Goal: Check status: Check status

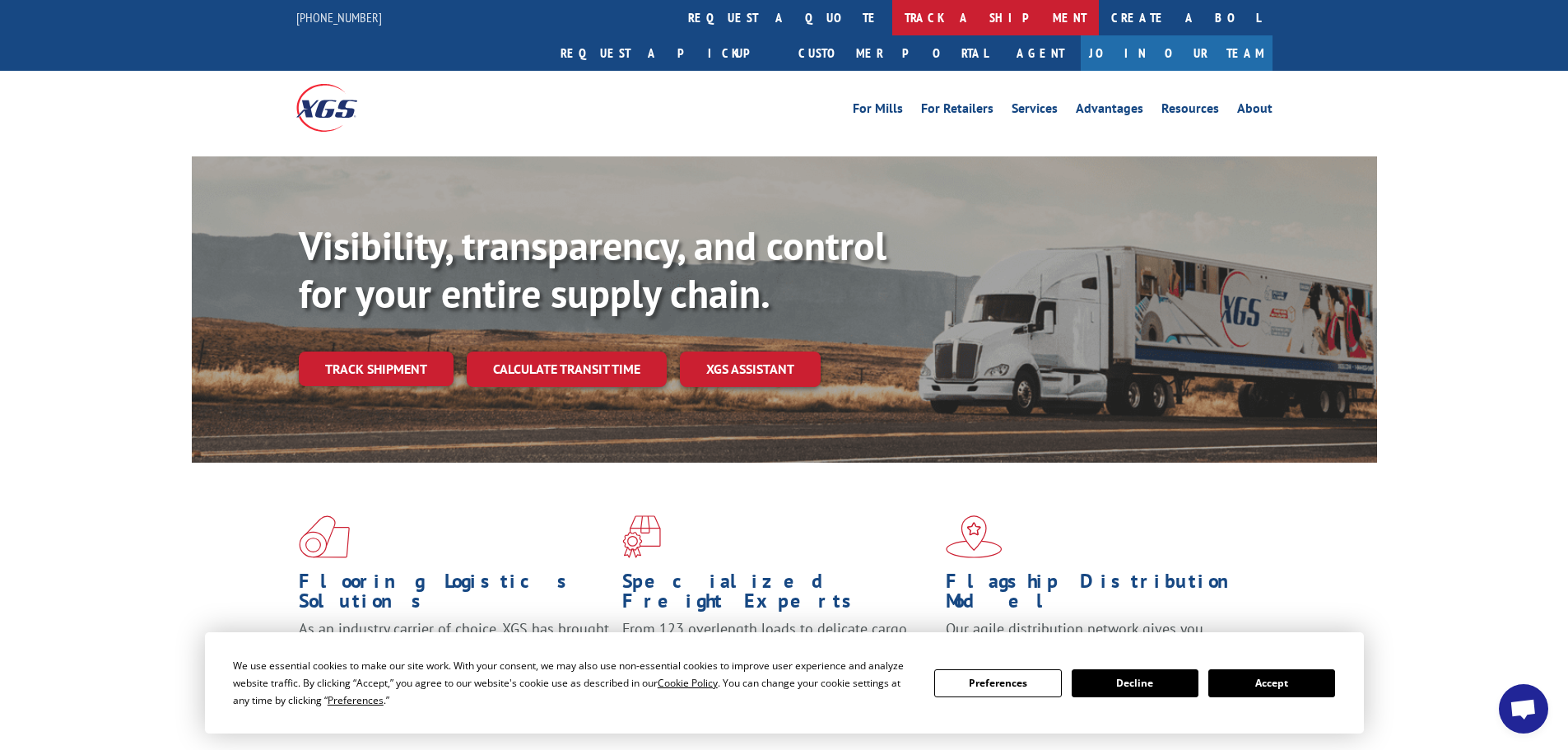
click at [893, 11] on link "track a shipment" at bounding box center [996, 18] width 207 height 36
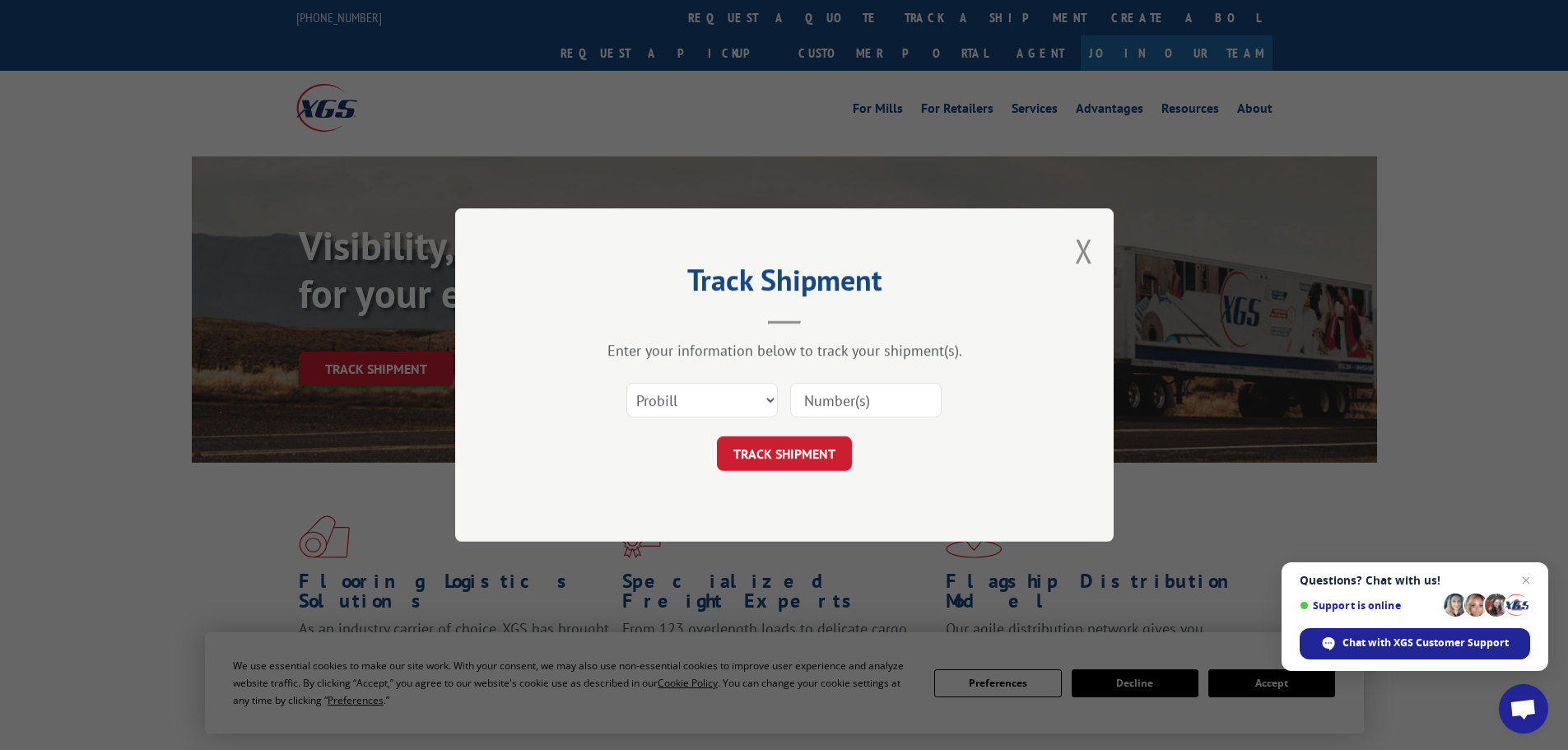
click at [817, 395] on input at bounding box center [865, 399] width 151 height 35
paste input "7025436"
type input "7025436"
click at [795, 452] on button "TRACK SHIPMENT" at bounding box center [784, 453] width 135 height 35
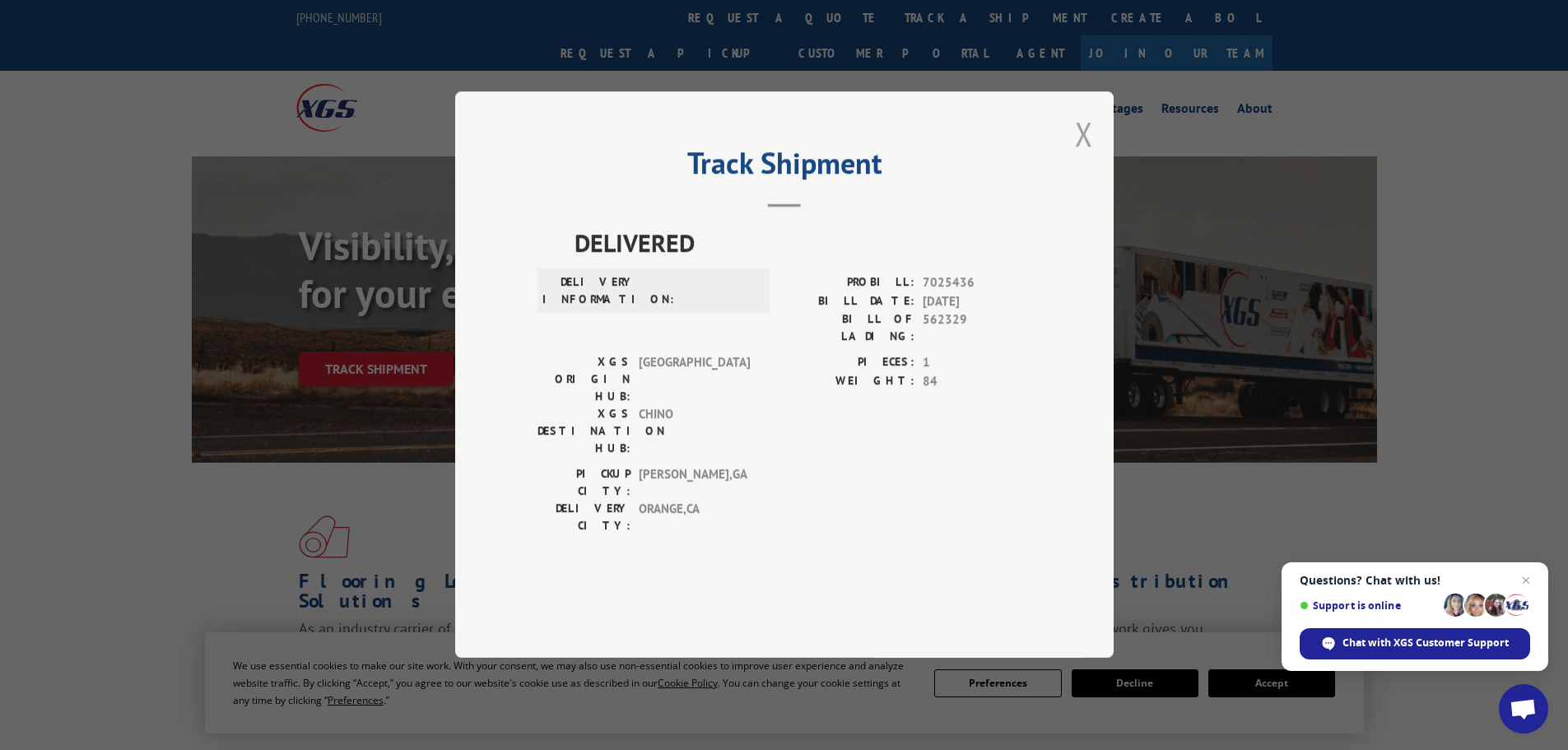
click at [1085, 155] on button "Close modal" at bounding box center [1085, 133] width 18 height 43
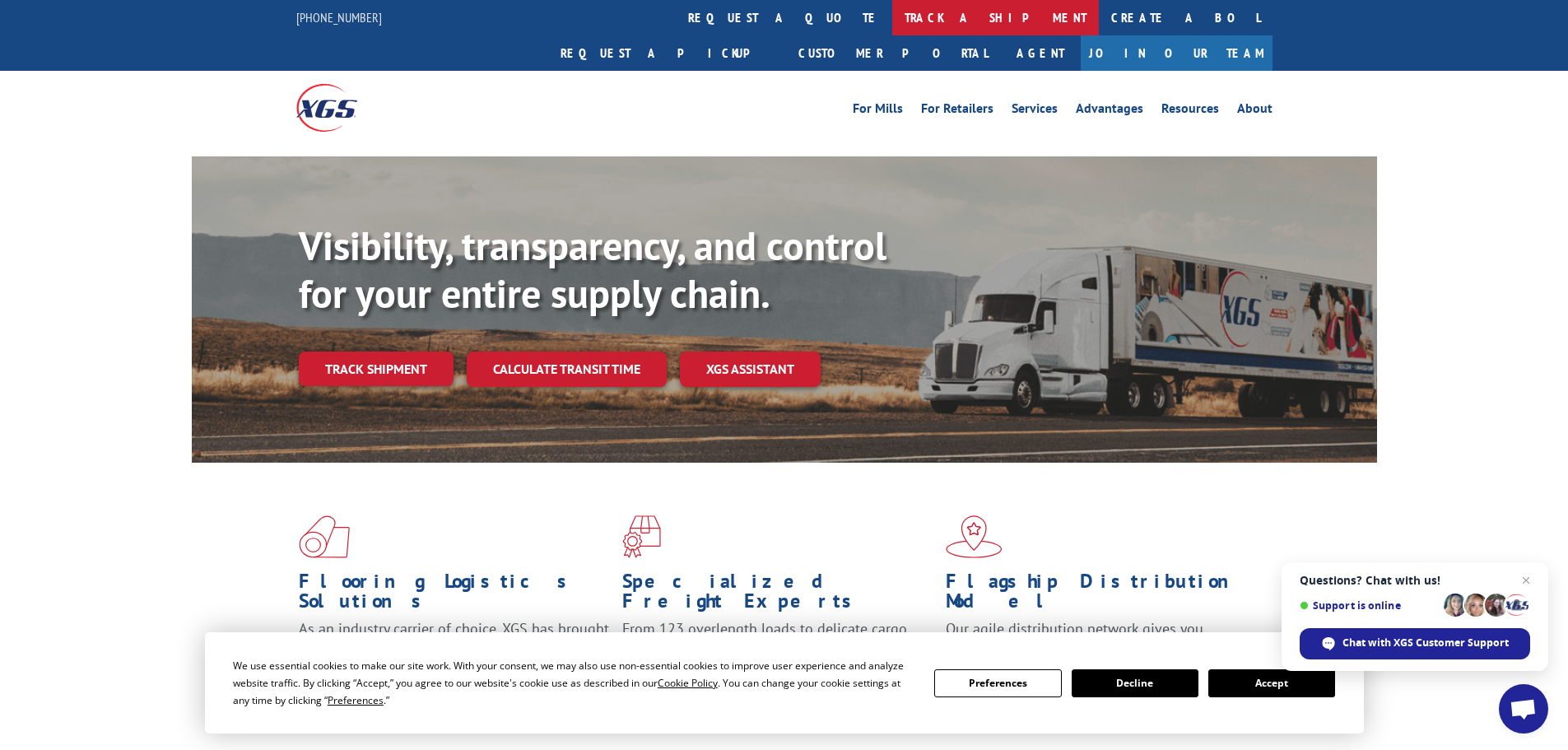
click at [893, 17] on link "track a shipment" at bounding box center [996, 18] width 207 height 36
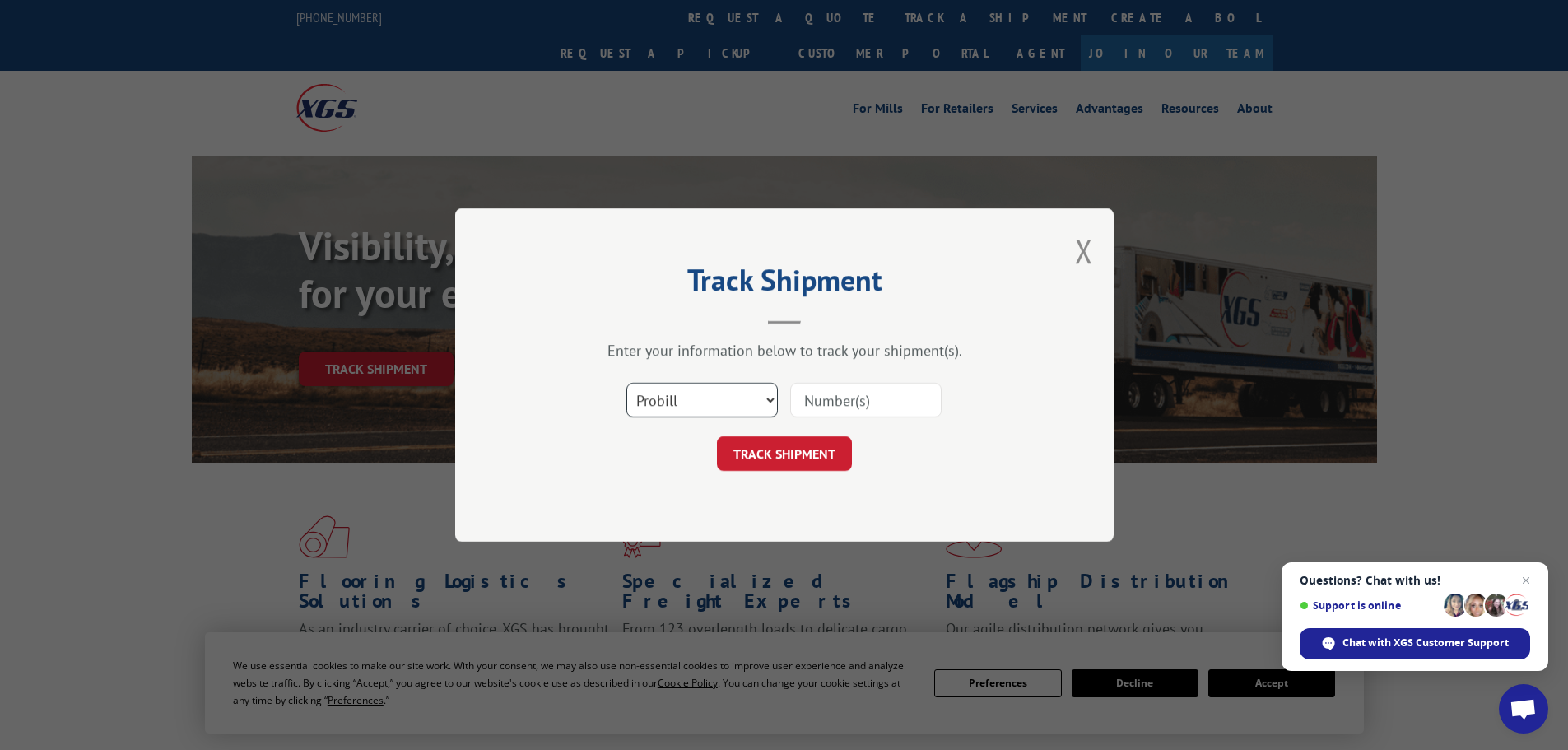
click at [769, 401] on select "Select category... Probill BOL PO" at bounding box center [702, 399] width 151 height 35
click at [1093, 239] on div "Track Shipment Enter your information below to track your shipment(s). Select c…" at bounding box center [785, 375] width 658 height 333
click at [1089, 255] on button "Close modal" at bounding box center [1085, 251] width 18 height 43
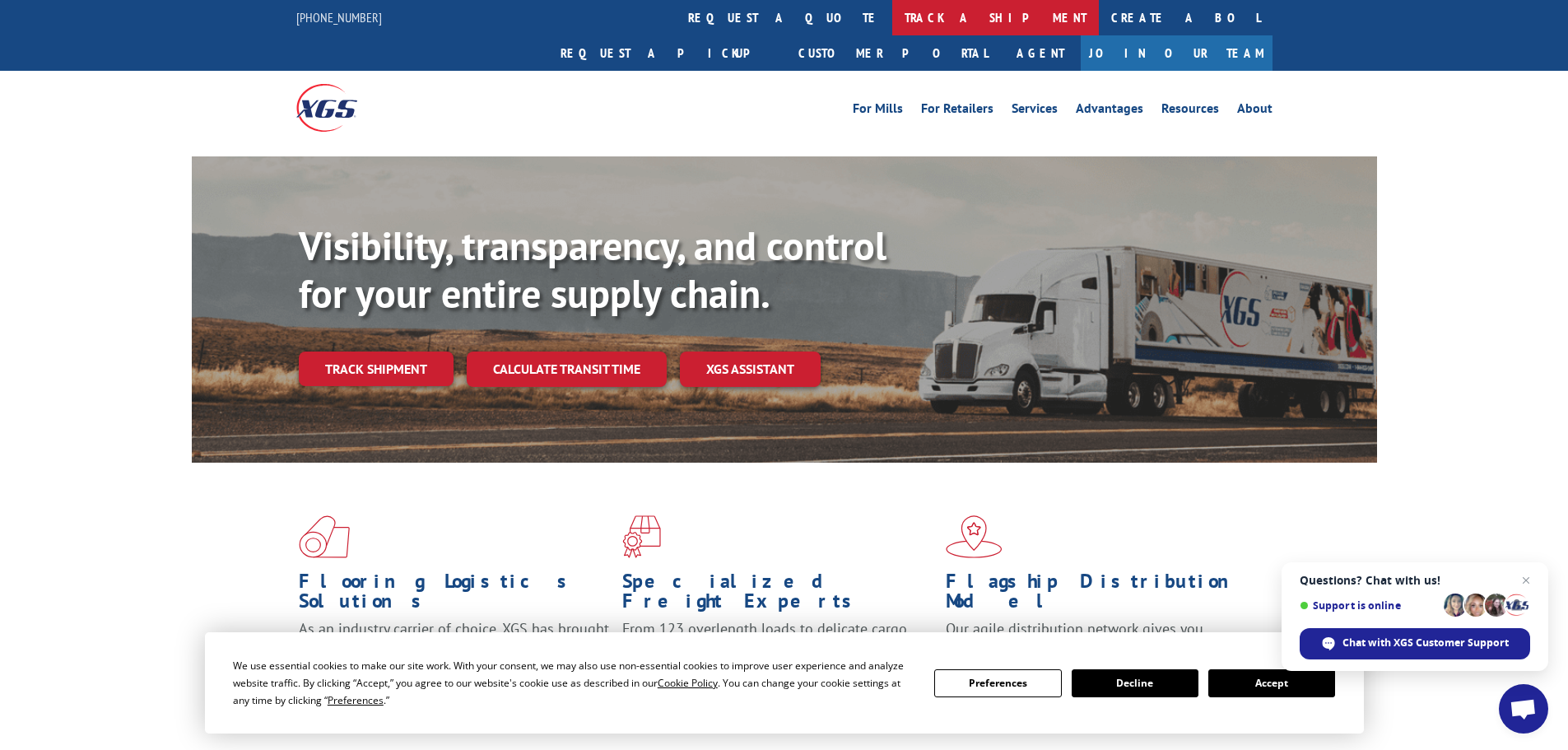
click at [893, 7] on link "track a shipment" at bounding box center [996, 18] width 207 height 36
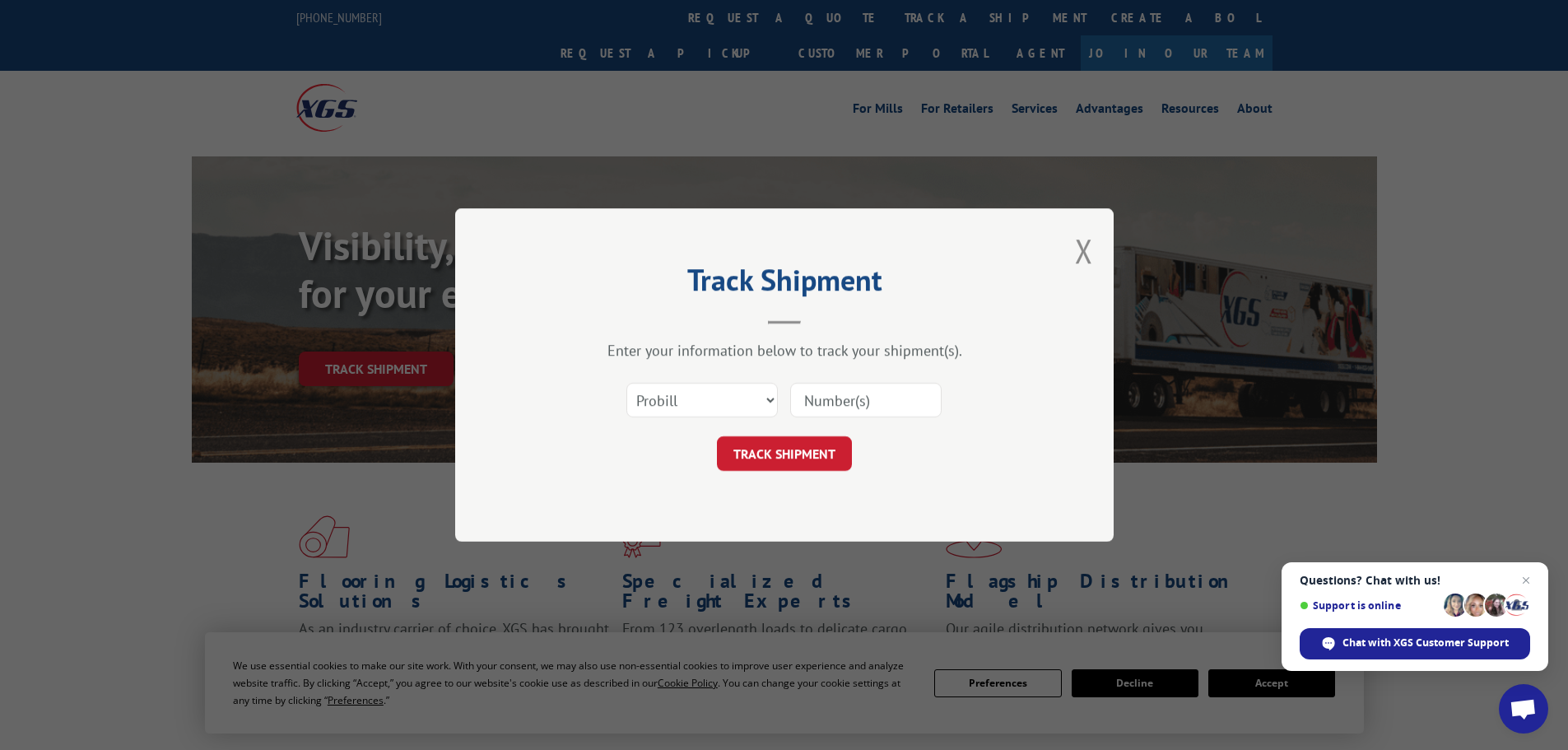
click at [844, 394] on input at bounding box center [865, 399] width 151 height 35
type input "17624036"
click at [717, 436] on button "TRACK SHIPMENT" at bounding box center [784, 453] width 135 height 35
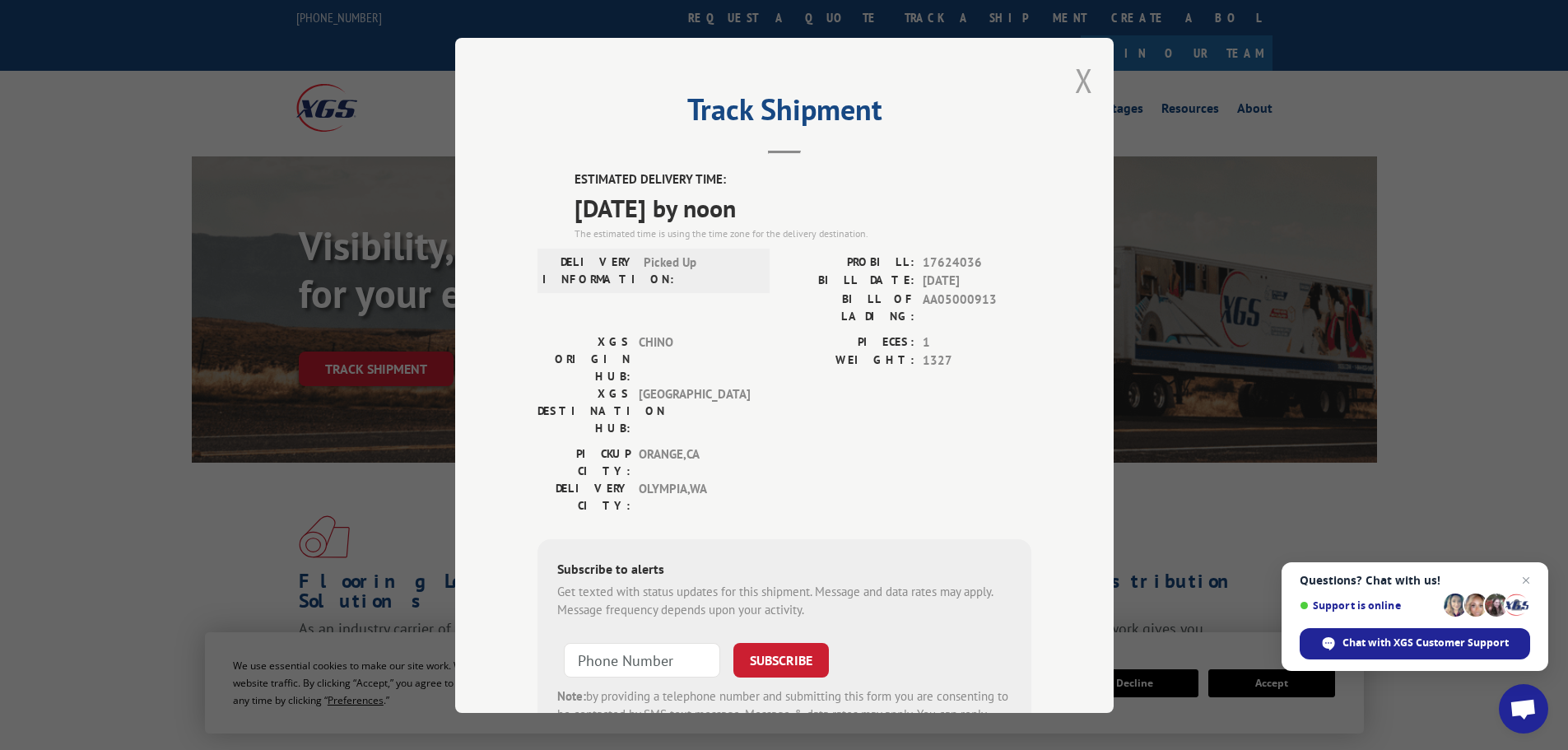
click at [1080, 81] on button "Close modal" at bounding box center [1085, 80] width 18 height 43
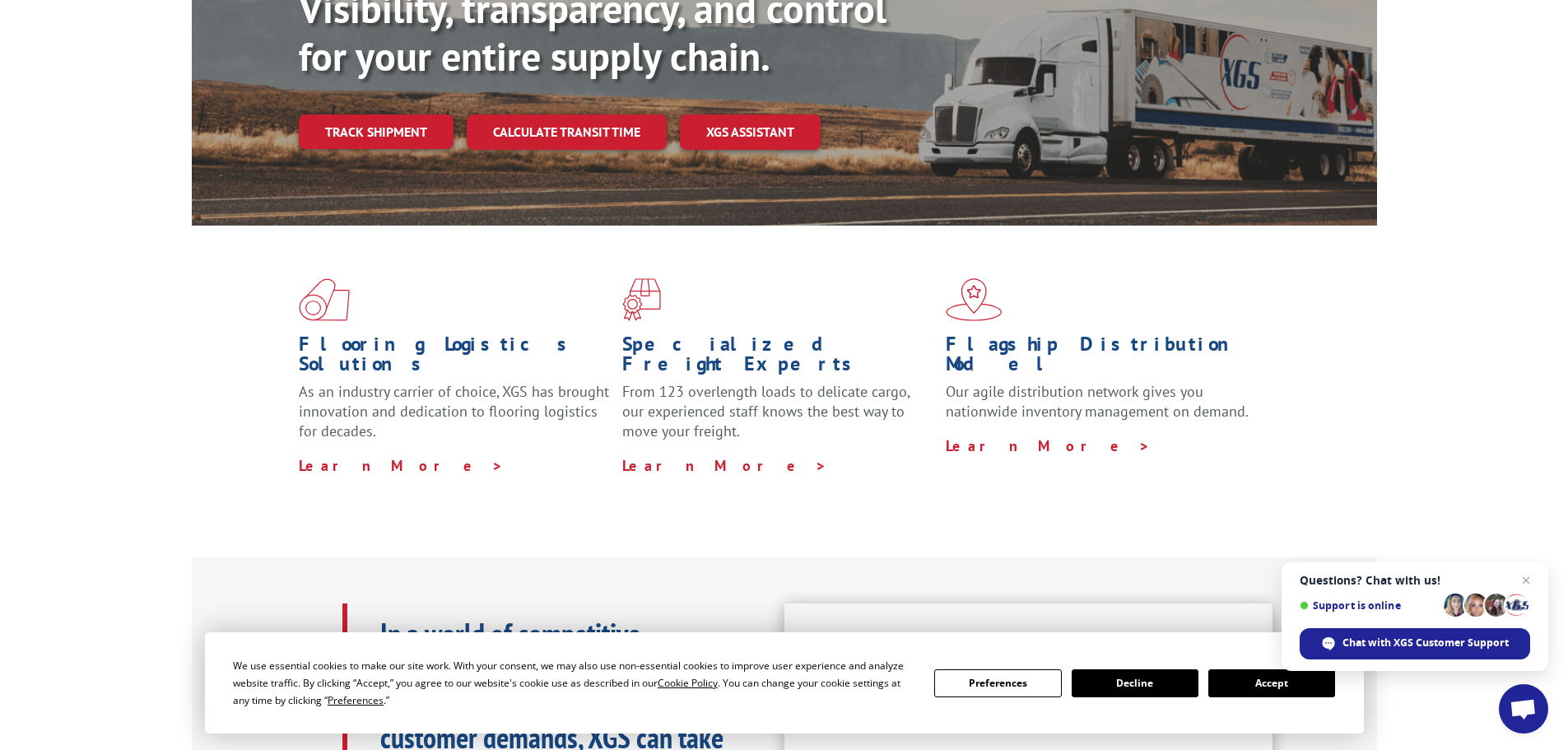
scroll to position [329, 0]
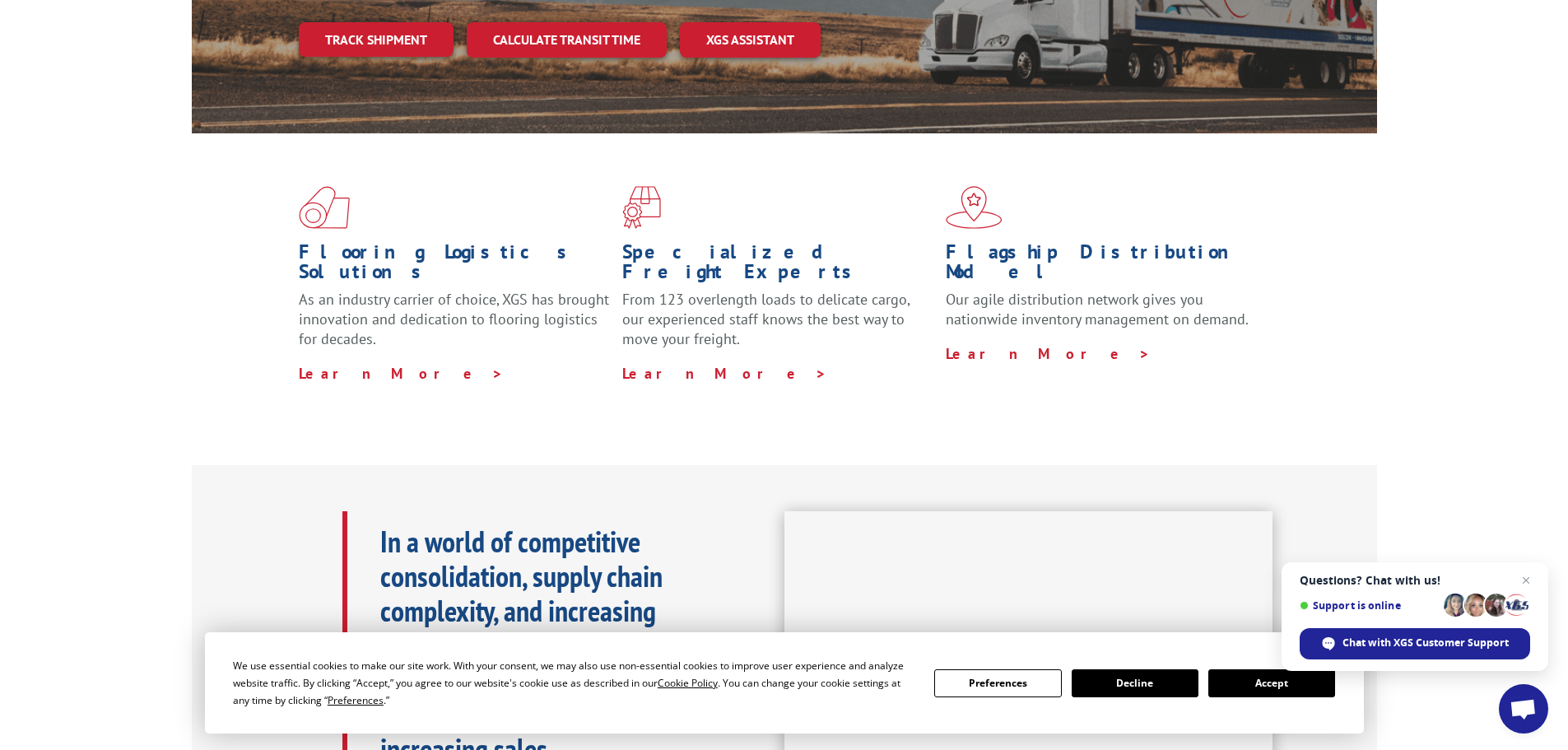
click at [1282, 692] on button "Accept" at bounding box center [1272, 683] width 127 height 28
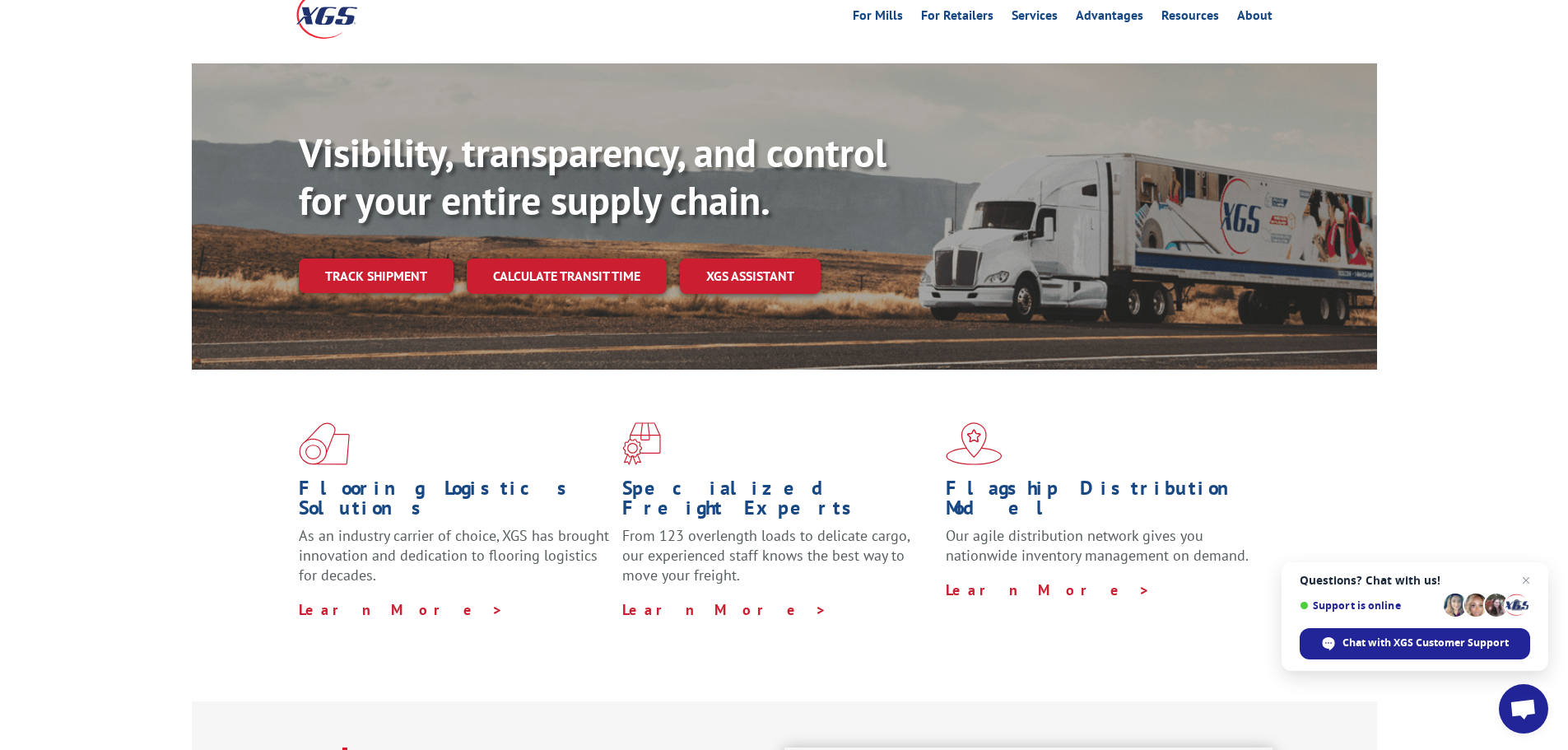
scroll to position [0, 0]
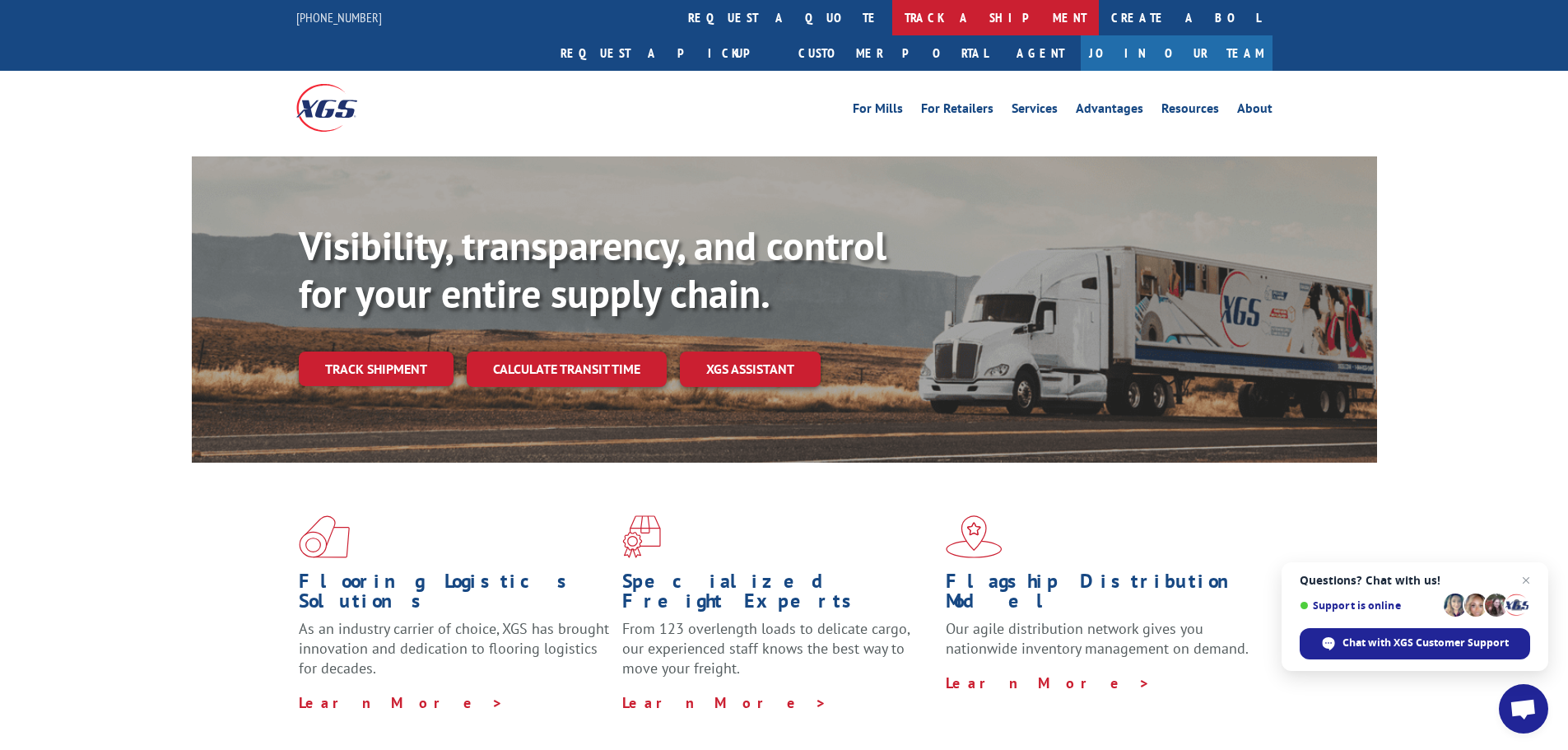
click at [893, 15] on link "track a shipment" at bounding box center [996, 18] width 207 height 36
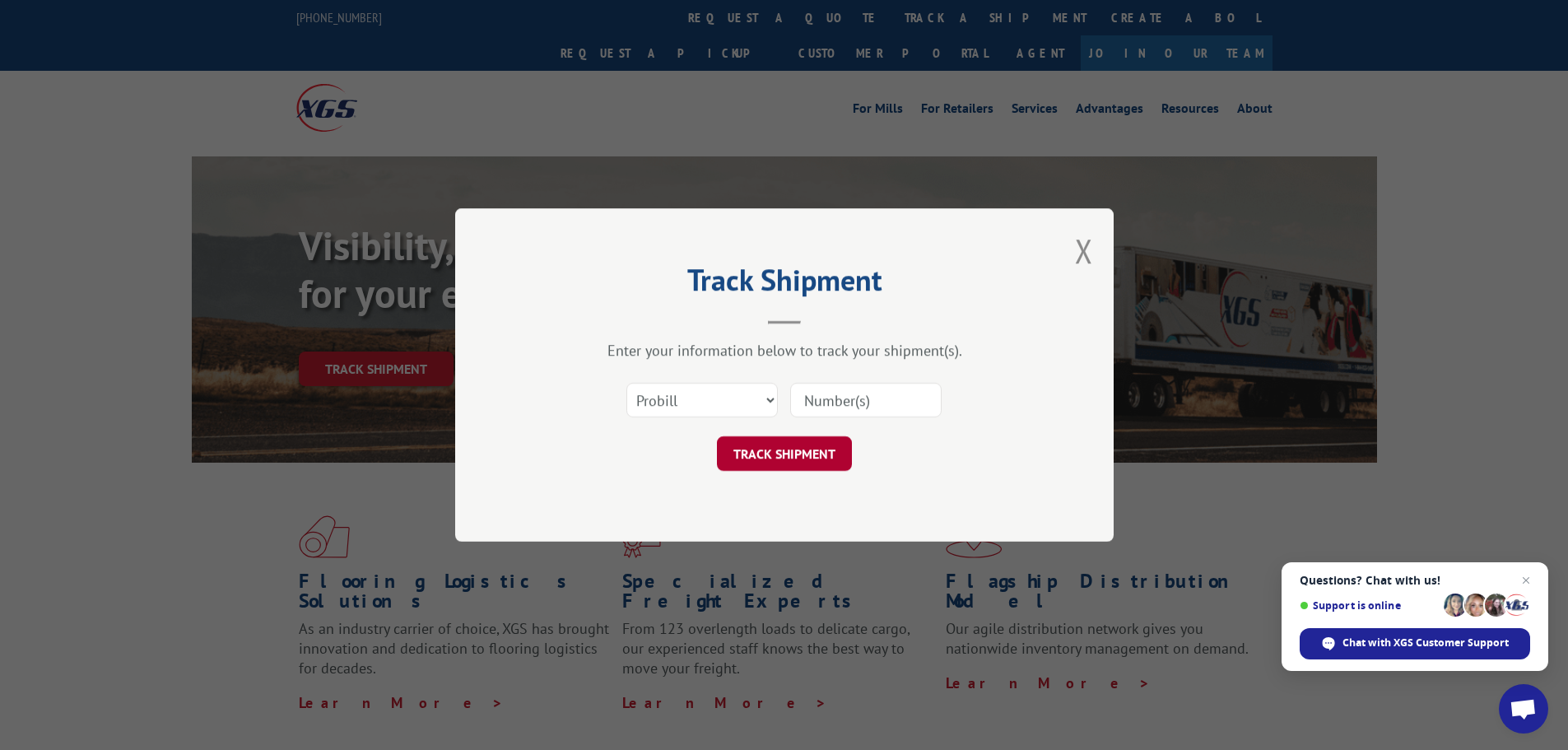
click at [745, 454] on button "TRACK SHIPMENT" at bounding box center [784, 453] width 135 height 35
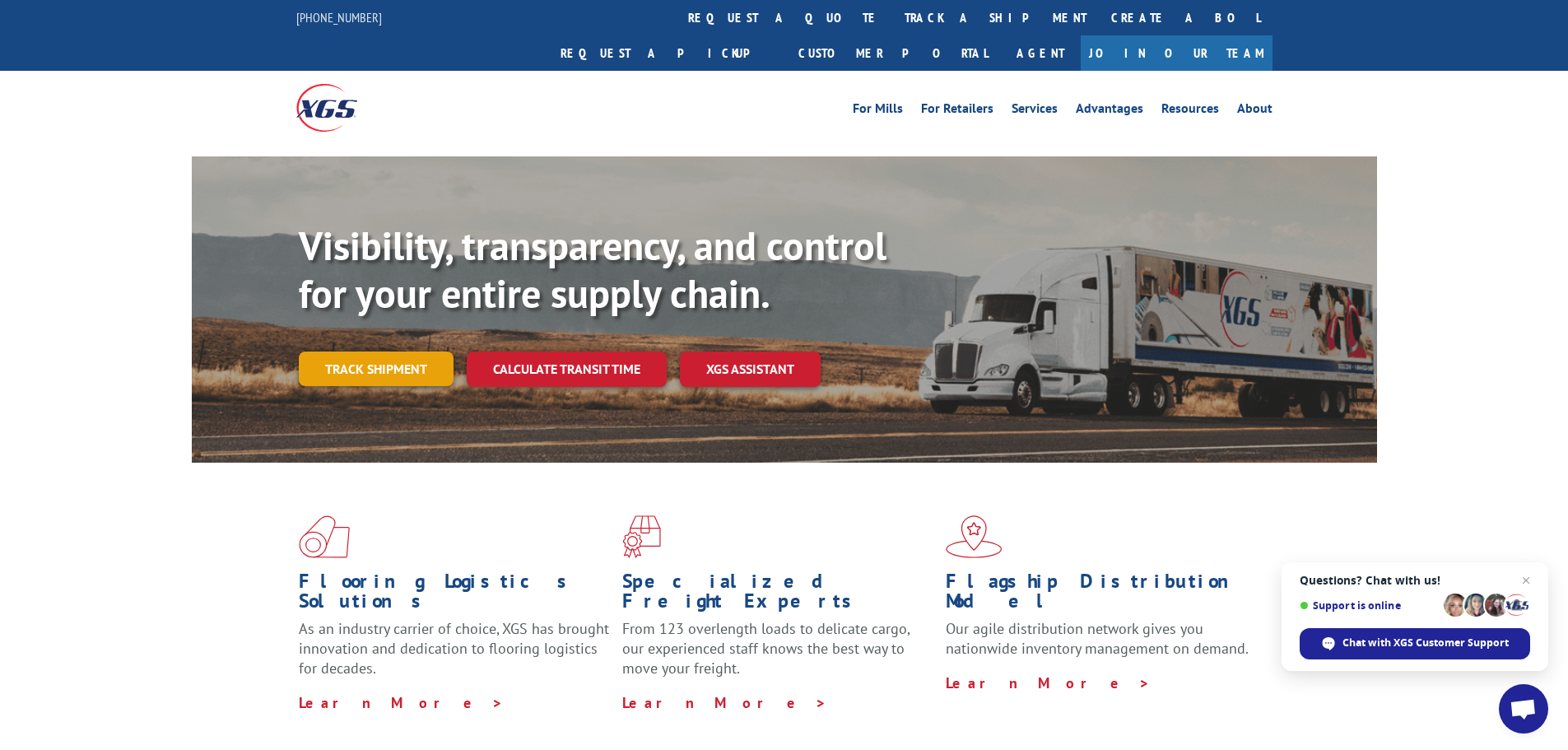
click at [377, 352] on link "Track shipment" at bounding box center [376, 369] width 155 height 35
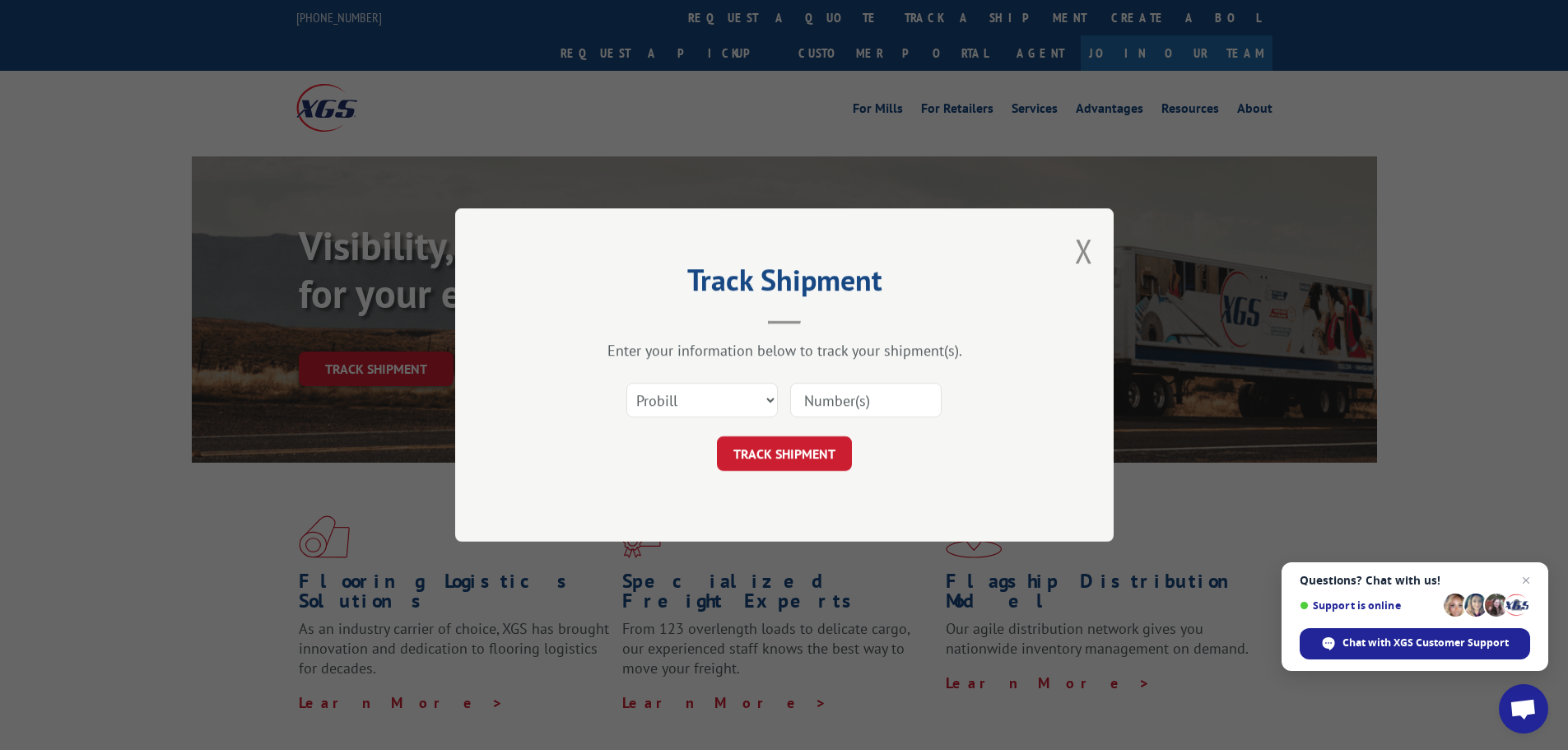
click at [836, 412] on input at bounding box center [865, 399] width 151 height 35
type input "17624036"
click at [717, 436] on button "TRACK SHIPMENT" at bounding box center [784, 453] width 135 height 35
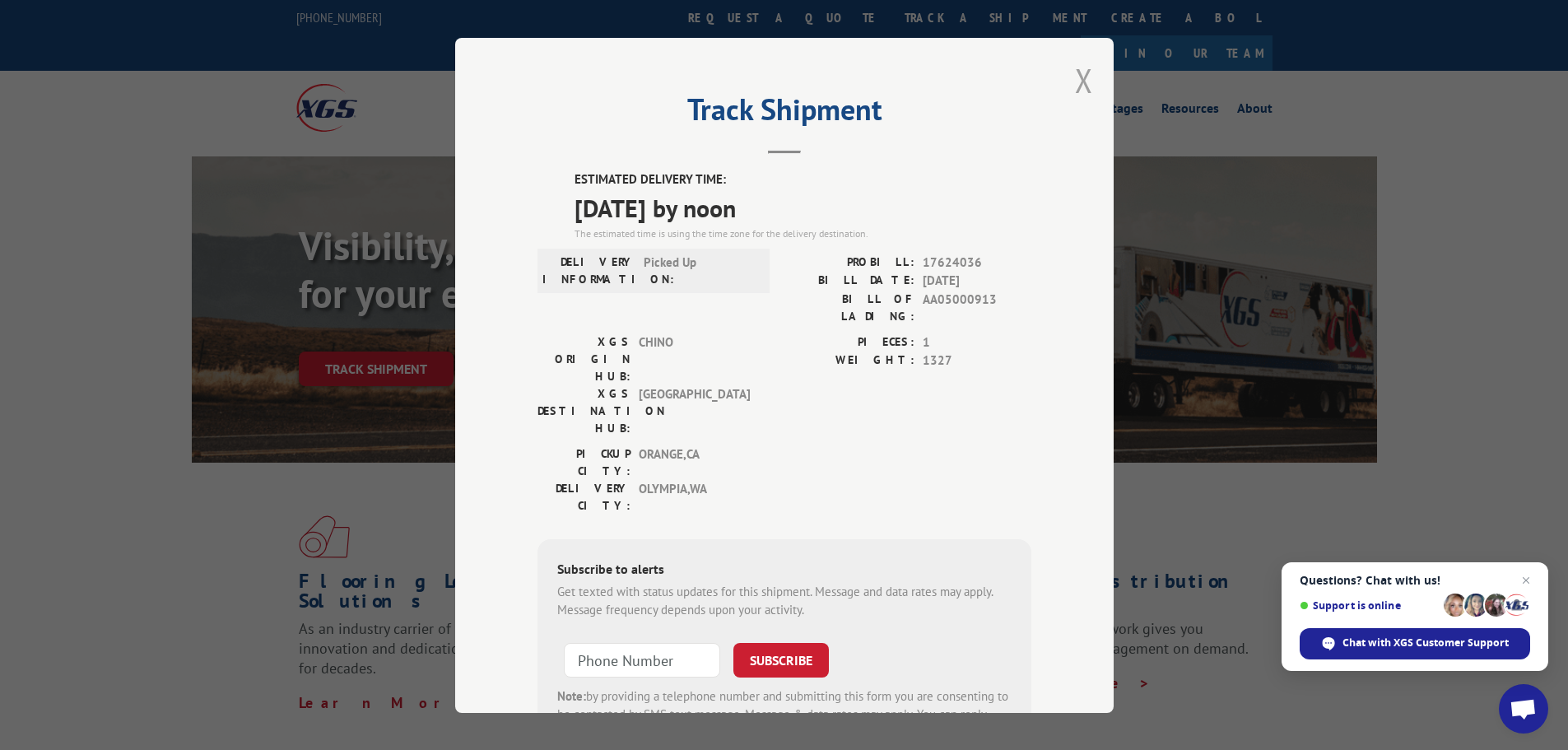
click at [1076, 89] on button "Close modal" at bounding box center [1085, 80] width 18 height 43
